Goal: Check status: Check status

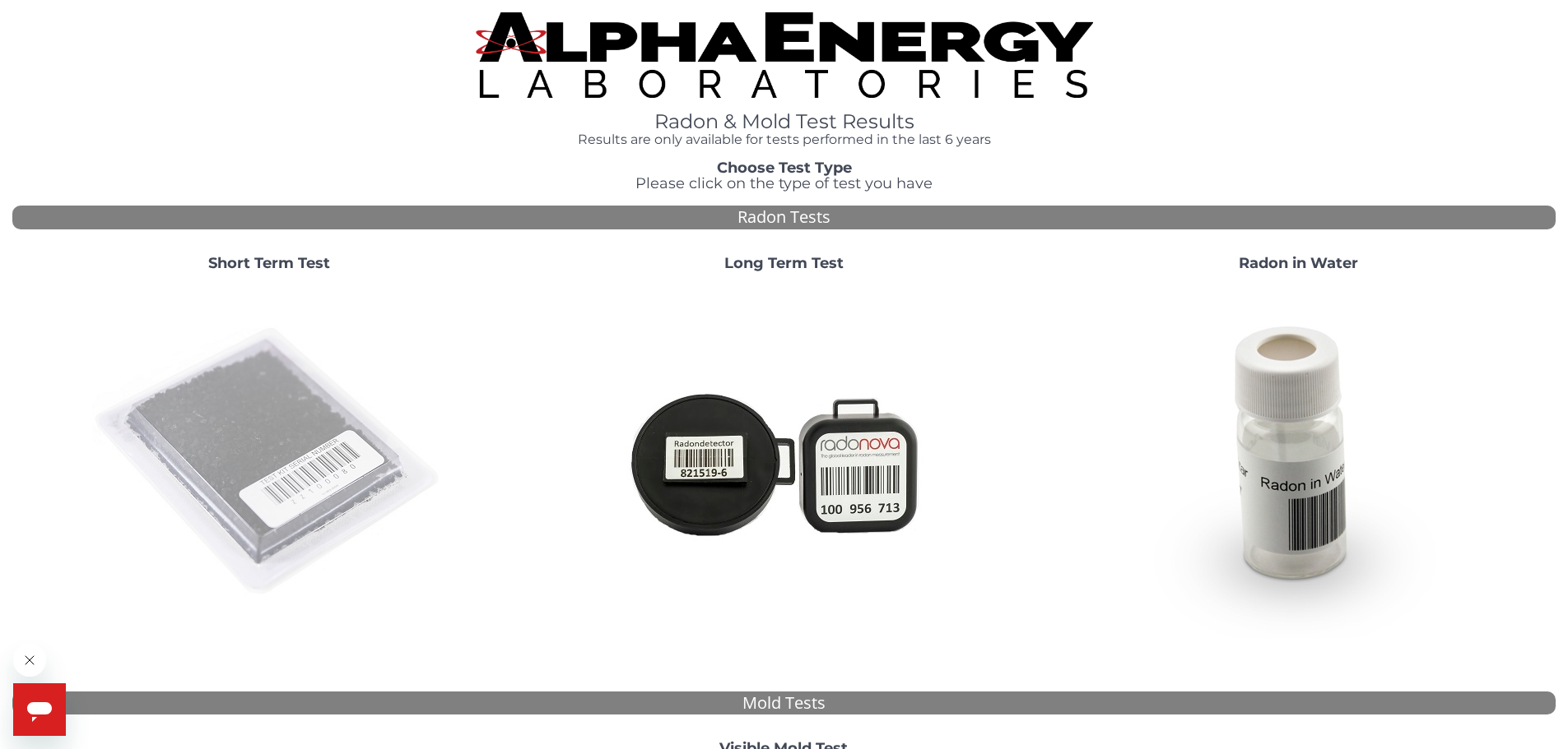
click at [342, 418] on img at bounding box center [269, 462] width 354 height 354
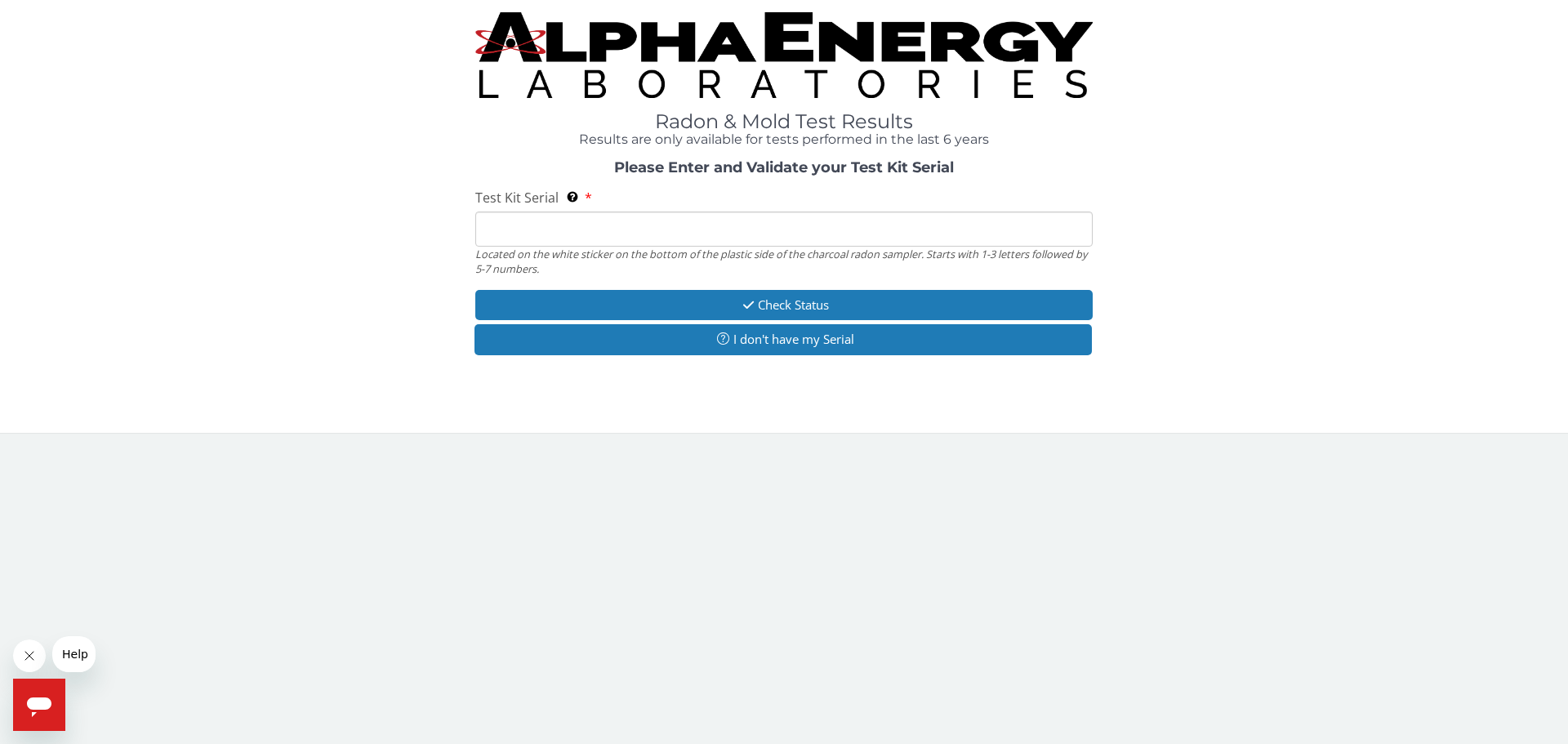
click at [543, 221] on input "Test Kit Serial Located on the white sticker on the bottom of the plastic side …" at bounding box center [784, 228] width 617 height 35
paste input "AA782520"
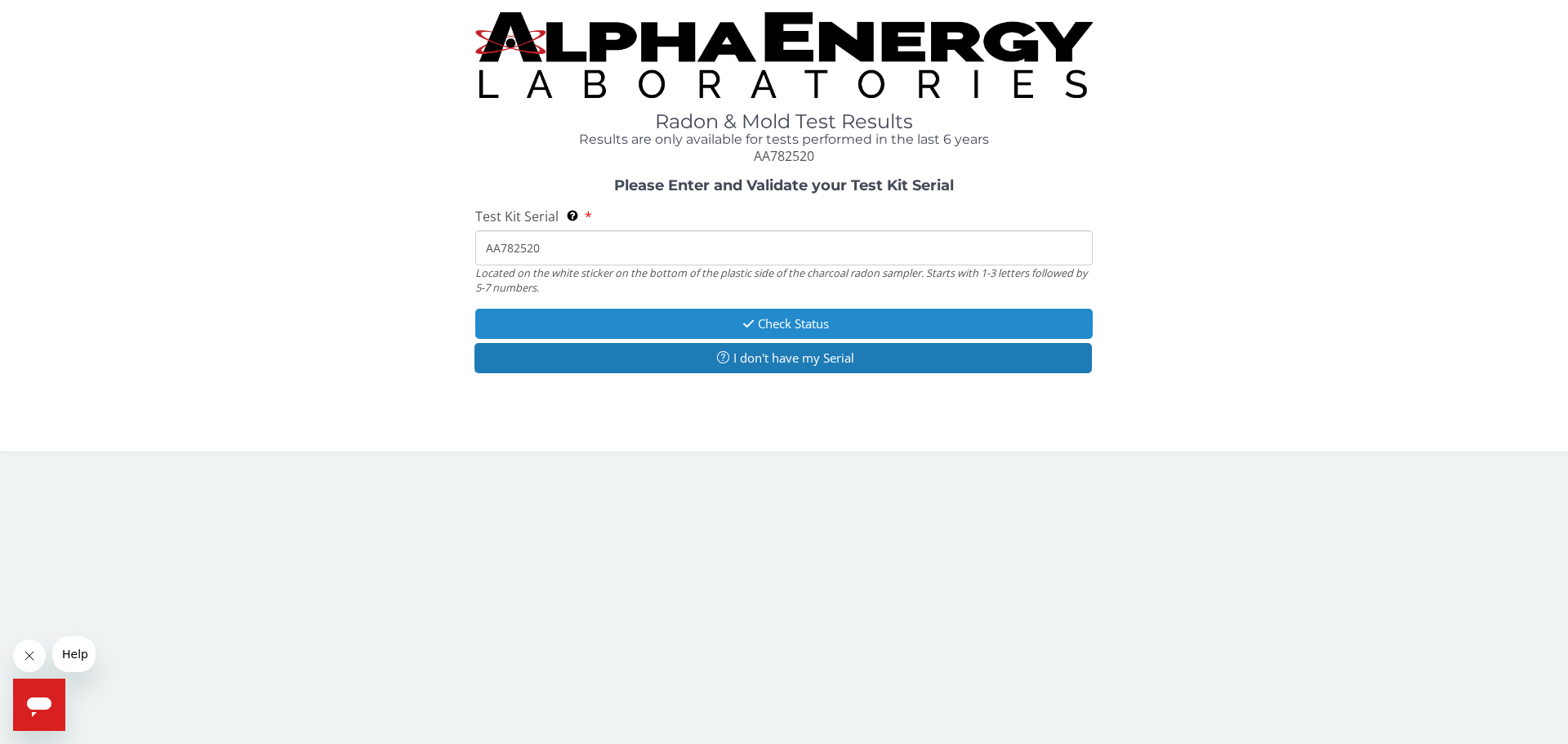
type input "AA782520"
click at [746, 319] on icon "button" at bounding box center [749, 324] width 19 height 12
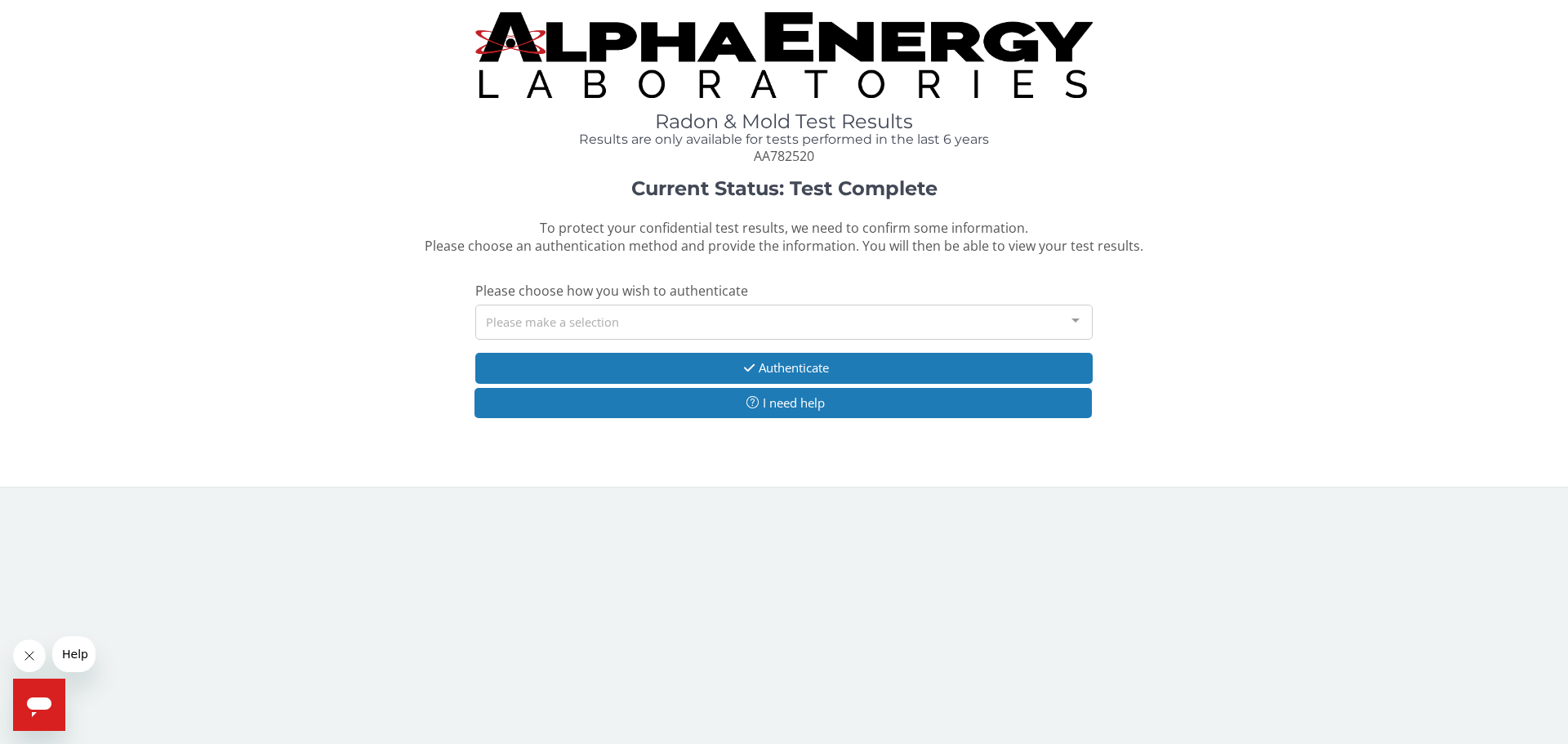
click at [533, 316] on div "Please make a selection" at bounding box center [784, 322] width 617 height 35
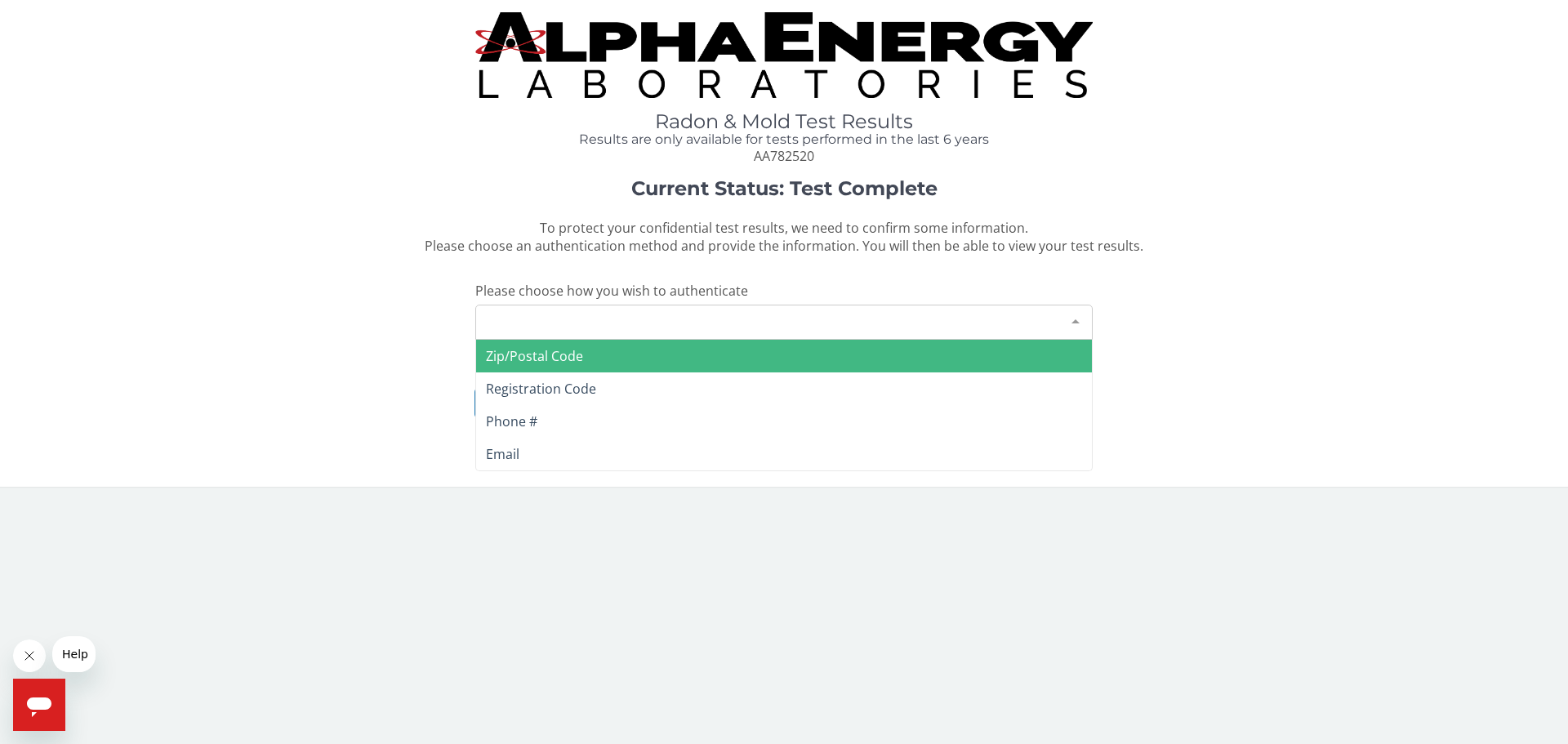
click at [534, 363] on span "Zip/Postal Code" at bounding box center [534, 355] width 98 height 18
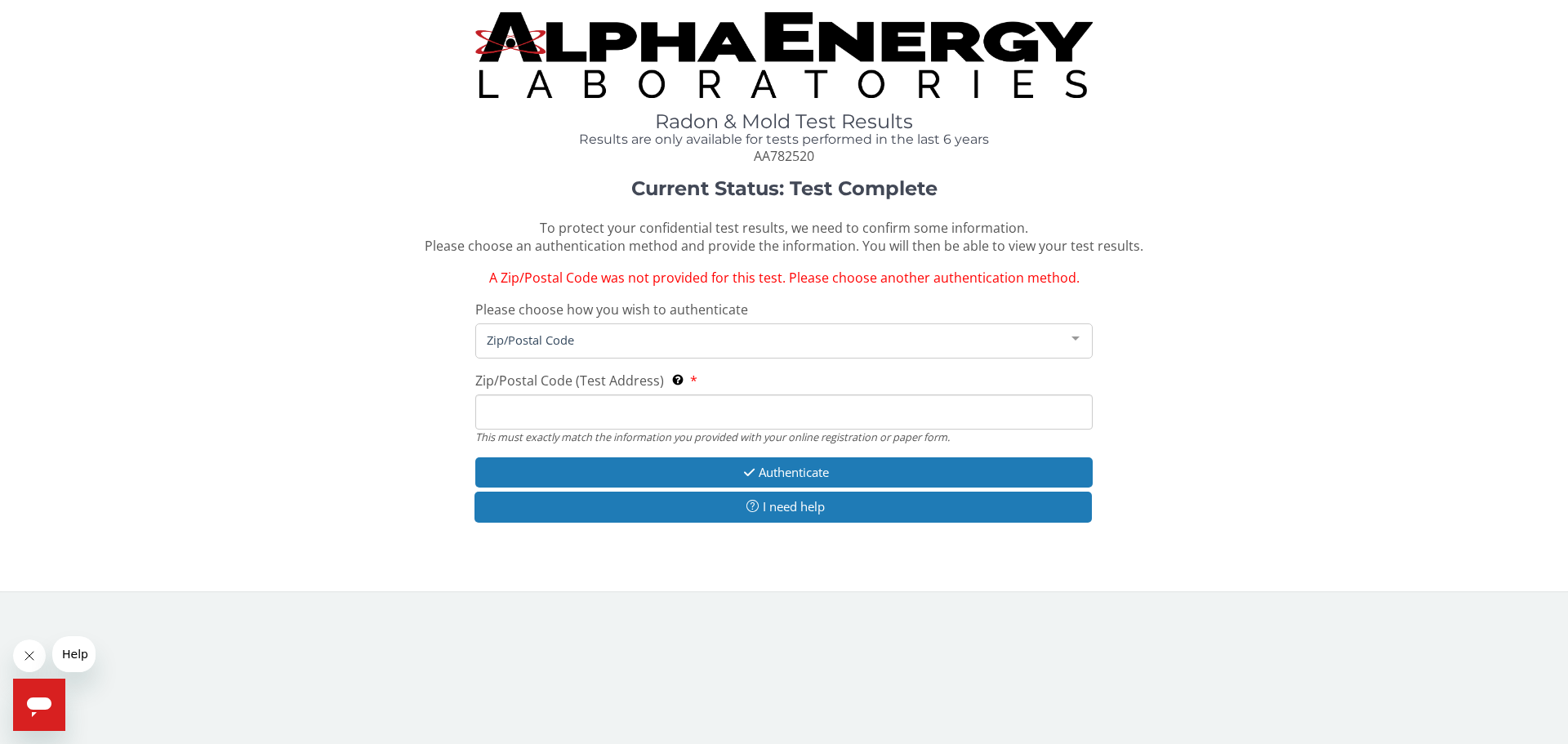
click at [556, 406] on input "Zip/Postal Code (Test Address) This must exactly match the information you prov…" at bounding box center [784, 411] width 617 height 35
click at [589, 329] on div "Zip/Postal Code" at bounding box center [784, 340] width 617 height 35
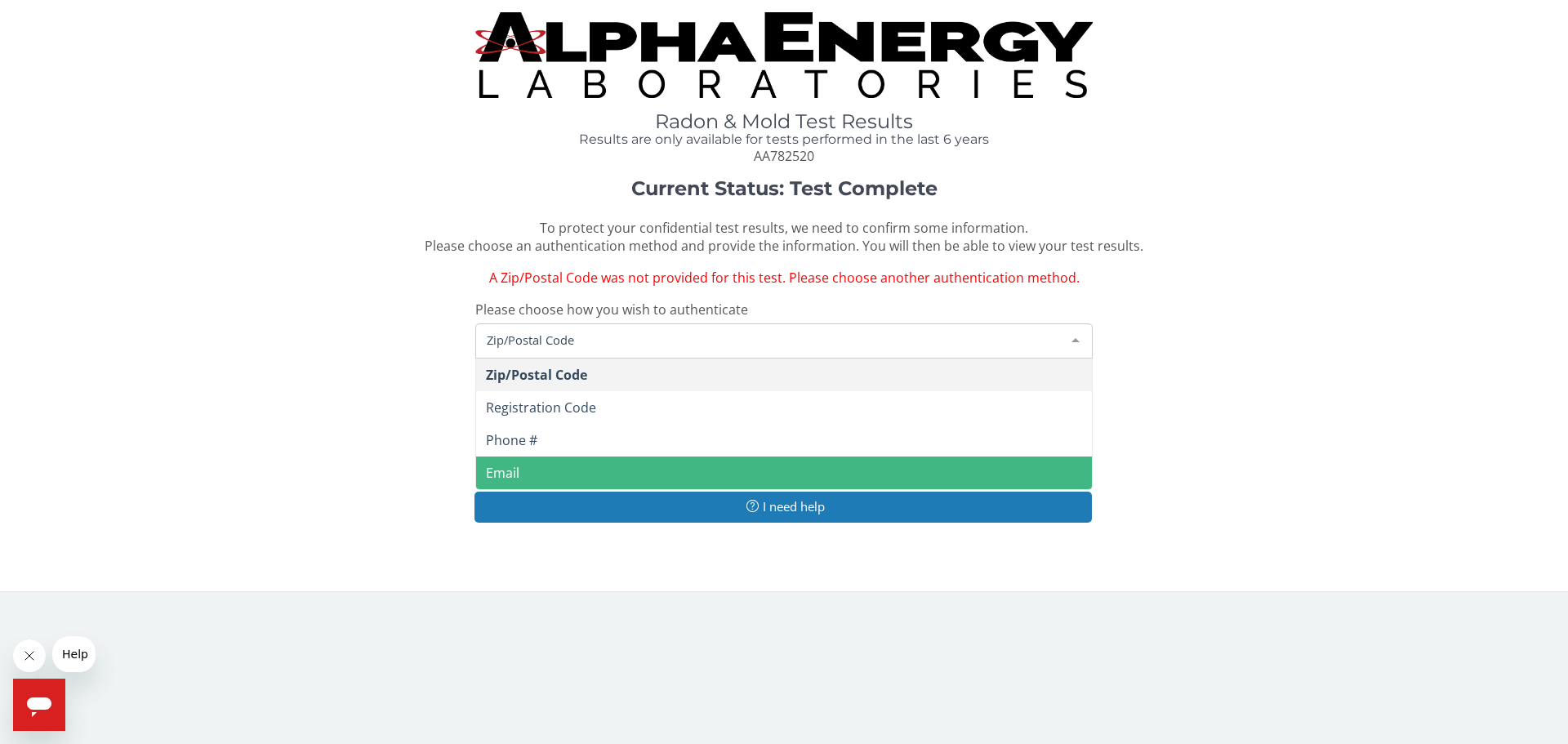
click at [561, 458] on span "Email" at bounding box center [784, 473] width 616 height 33
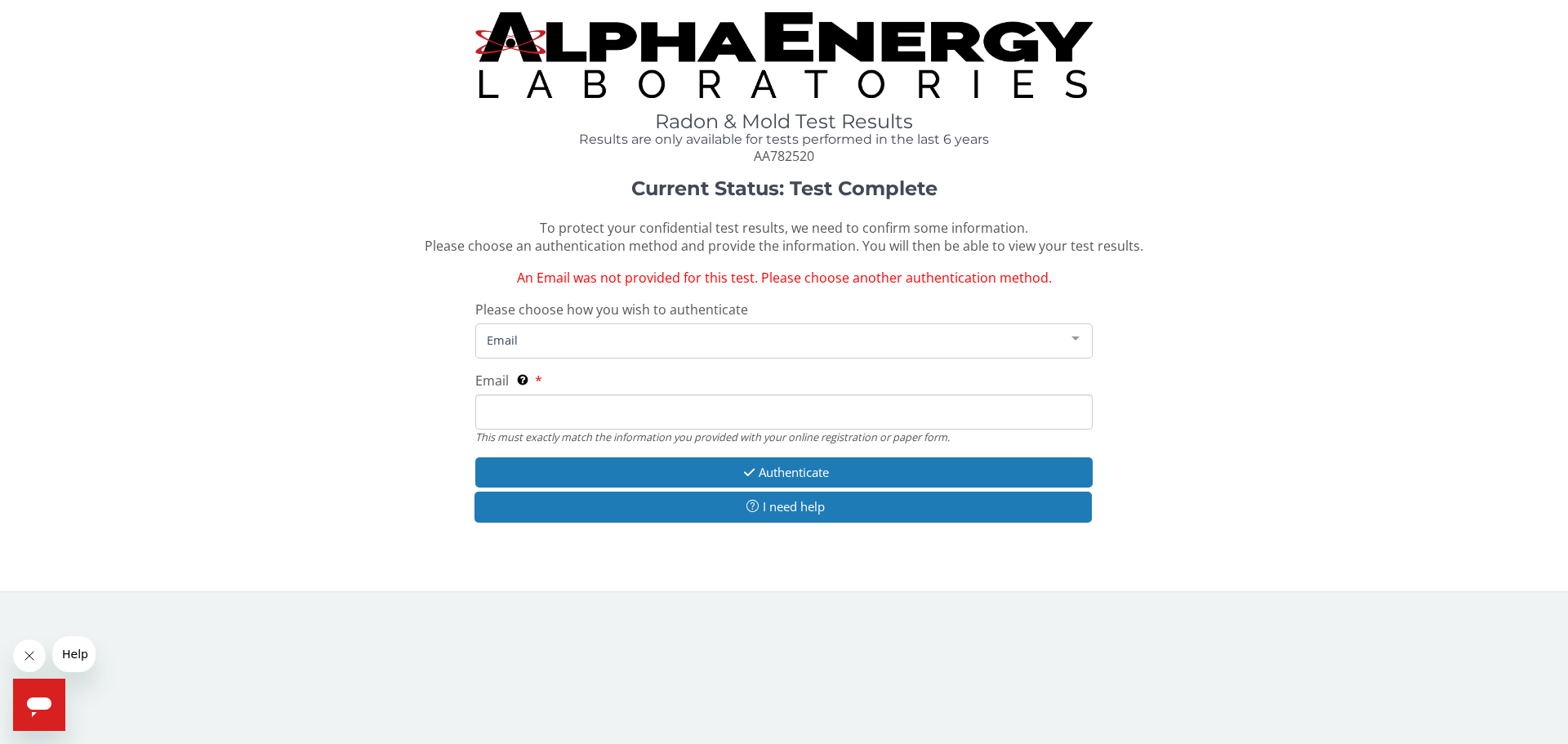
click at [563, 332] on span "Email" at bounding box center [771, 339] width 577 height 18
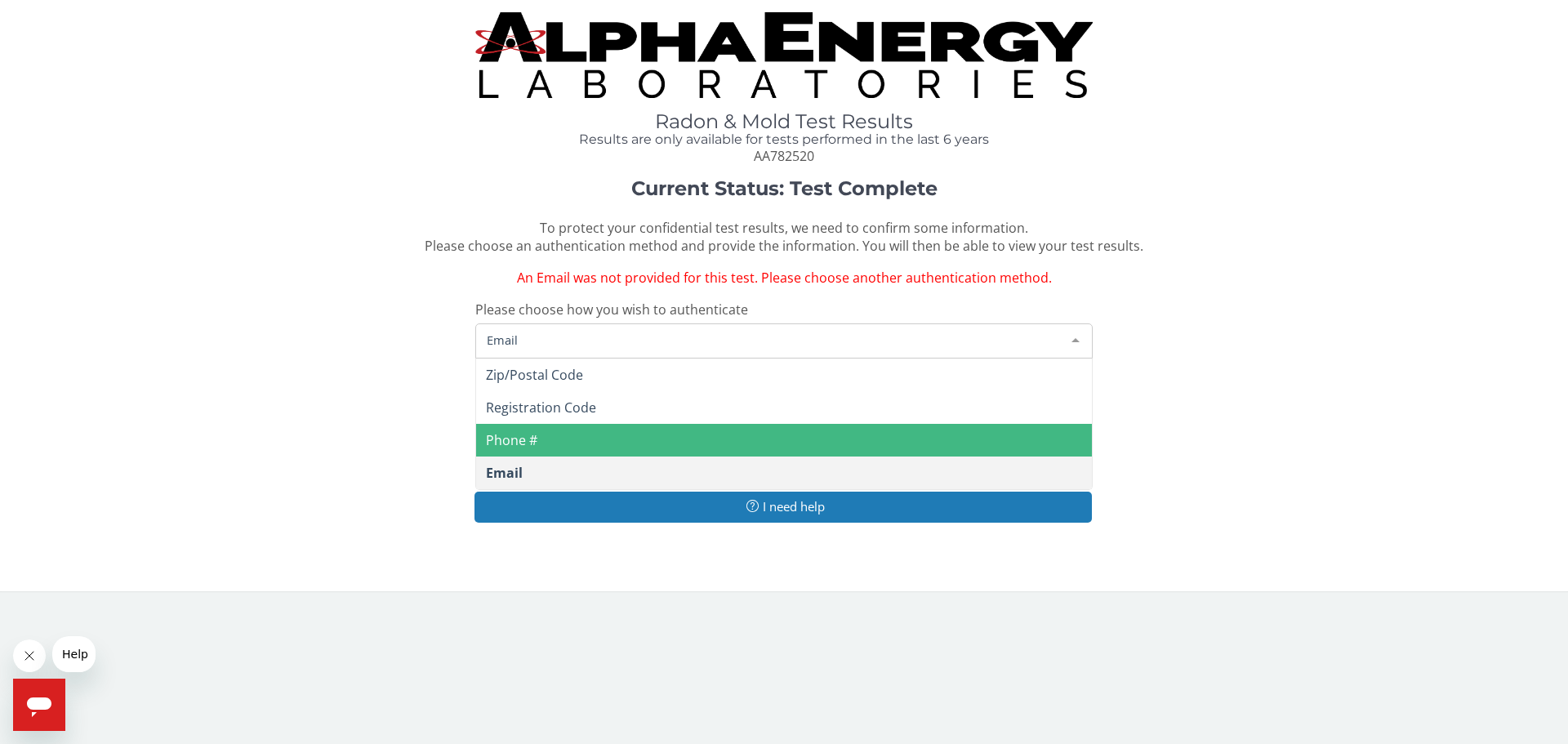
click at [554, 437] on span "Phone #" at bounding box center [784, 440] width 616 height 33
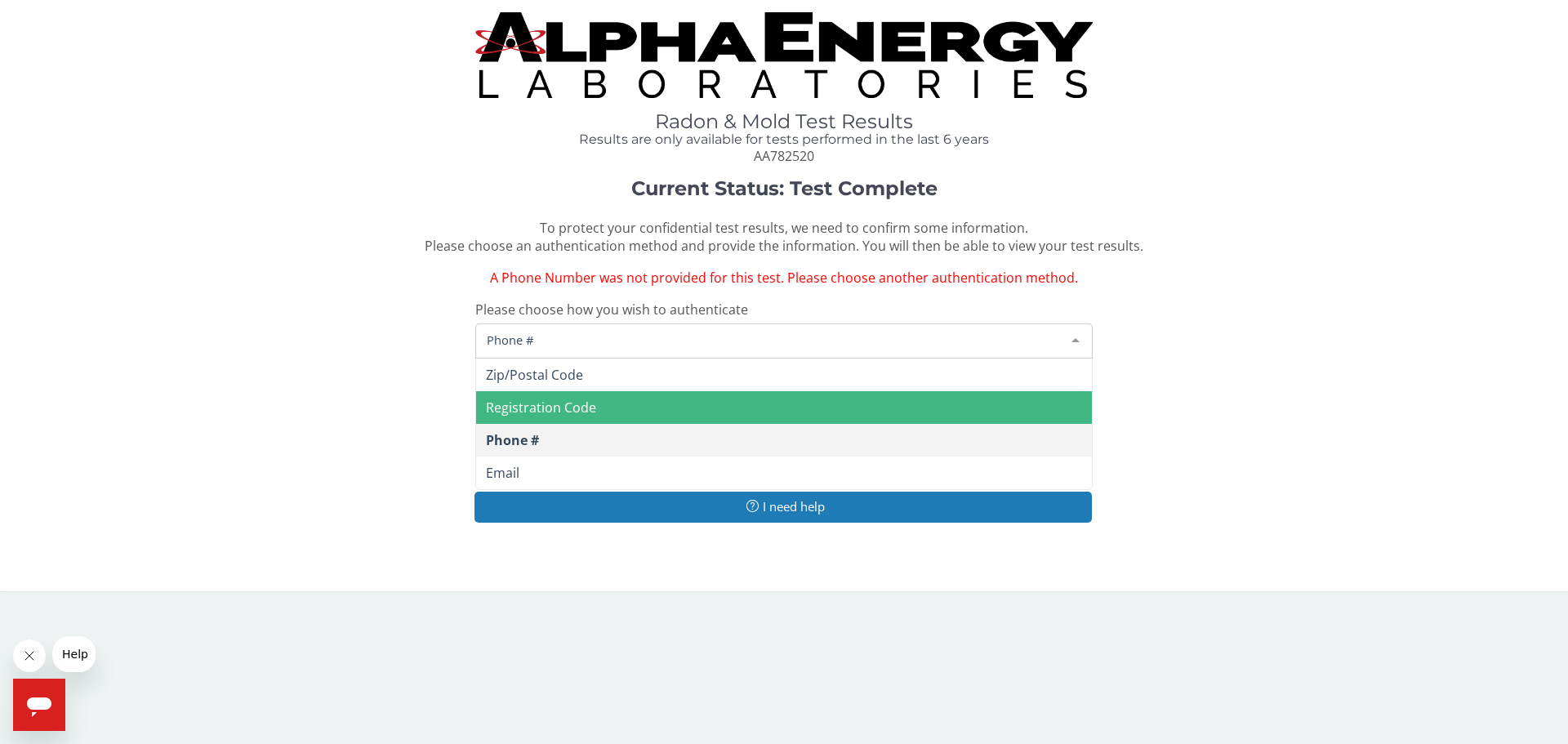
click at [557, 340] on span "Phone #" at bounding box center [771, 339] width 577 height 18
click at [571, 403] on span "Registration Code" at bounding box center [541, 407] width 110 height 18
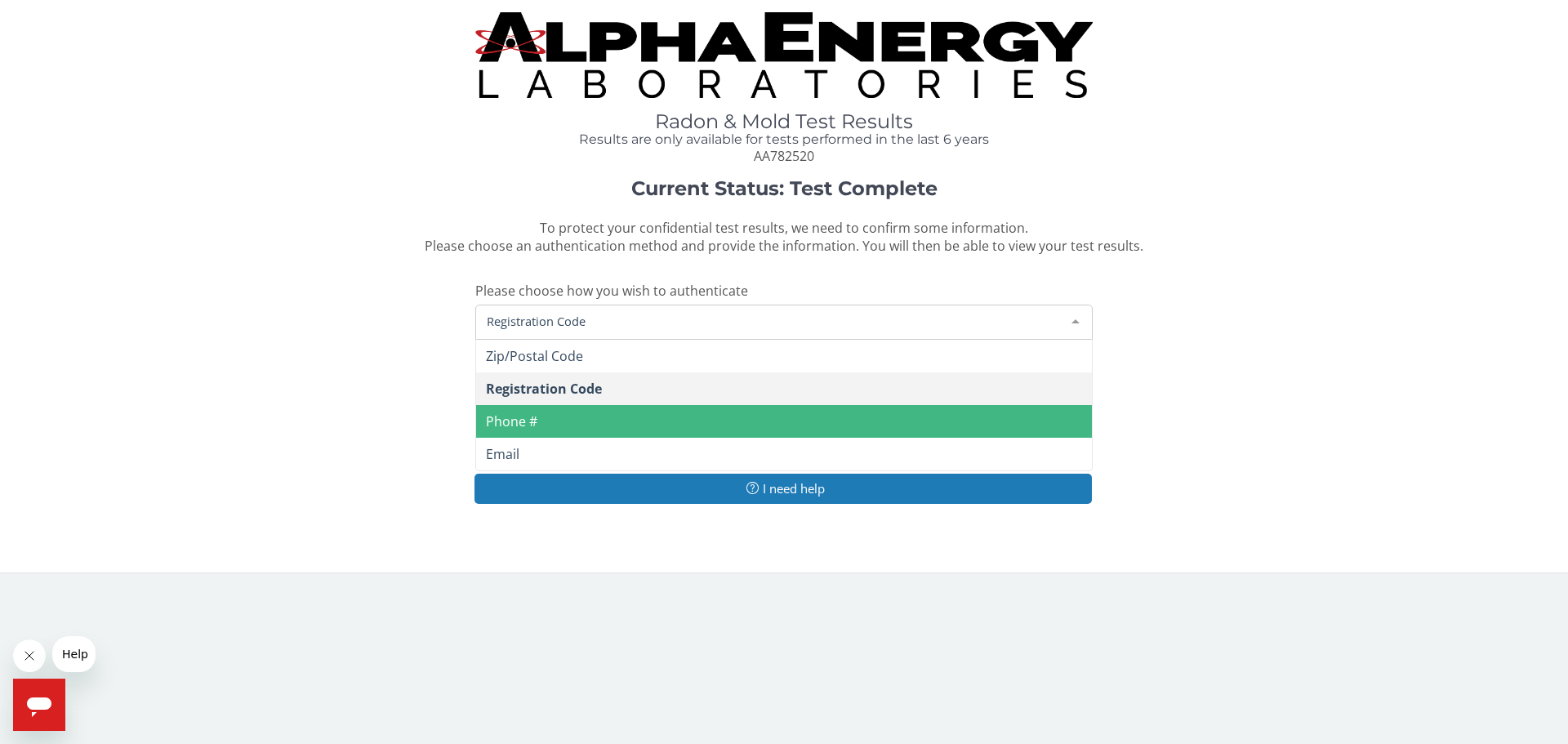
click at [589, 321] on span "Registration Code" at bounding box center [771, 321] width 577 height 18
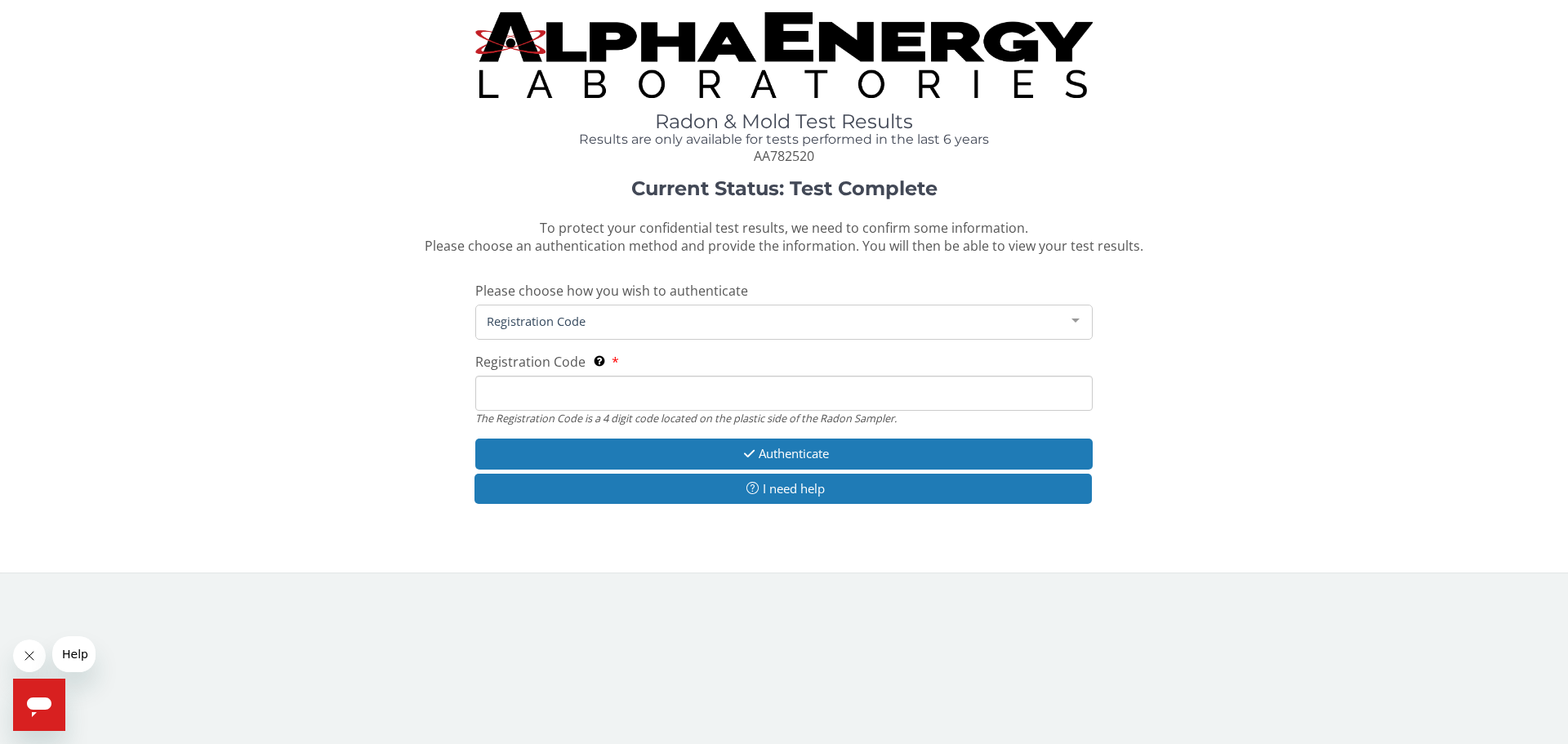
click at [386, 311] on div "Current Status: Test Complete To protect your confidential test results, we nee…" at bounding box center [784, 350] width 1543 height 344
